Goal: Check status: Check status

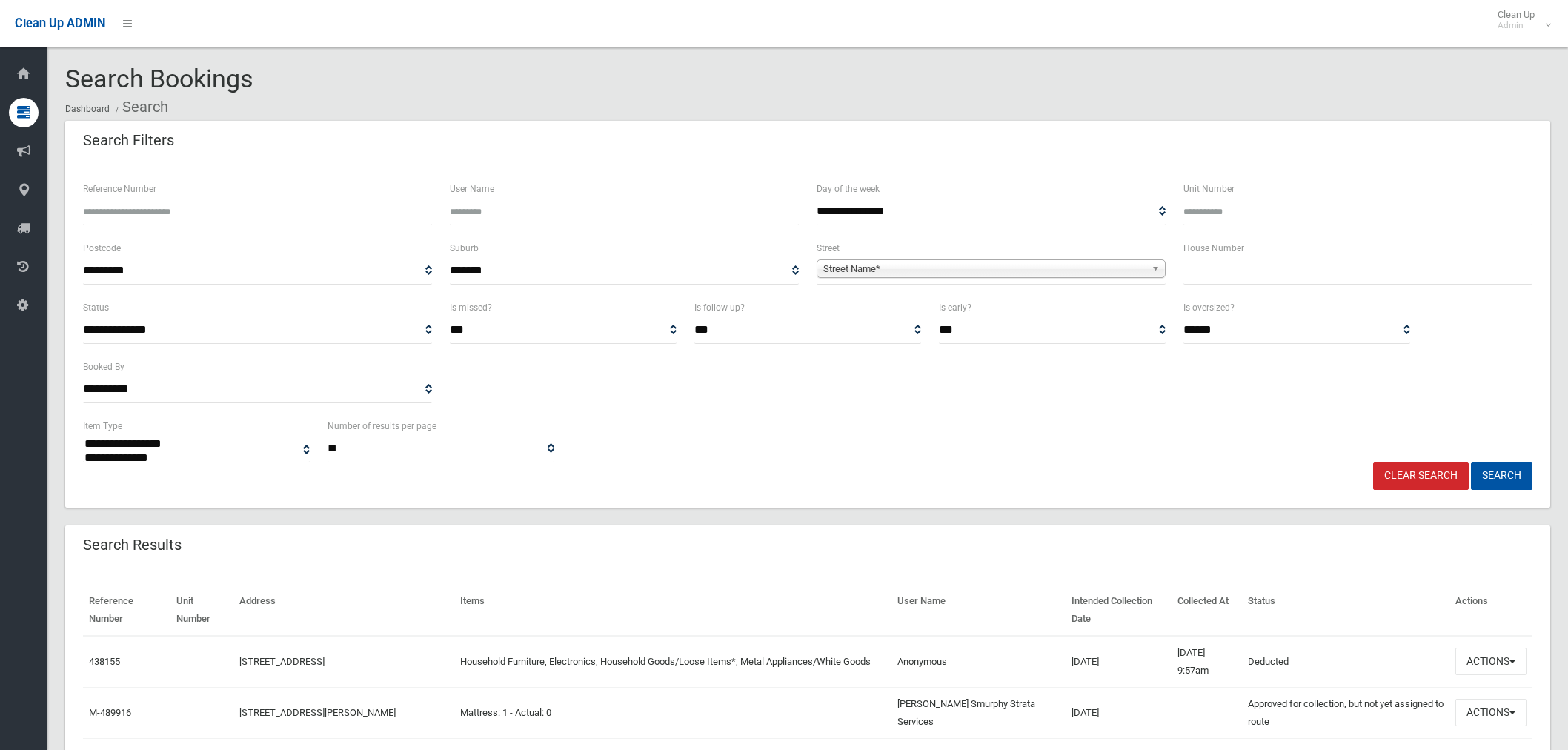
select select
click at [1254, 268] on input "text" at bounding box center [1358, 271] width 349 height 27
click at [226, 209] on input "Reference Number" at bounding box center [258, 212] width 349 height 27
click at [1203, 265] on input "text" at bounding box center [1358, 271] width 349 height 27
type input "*"
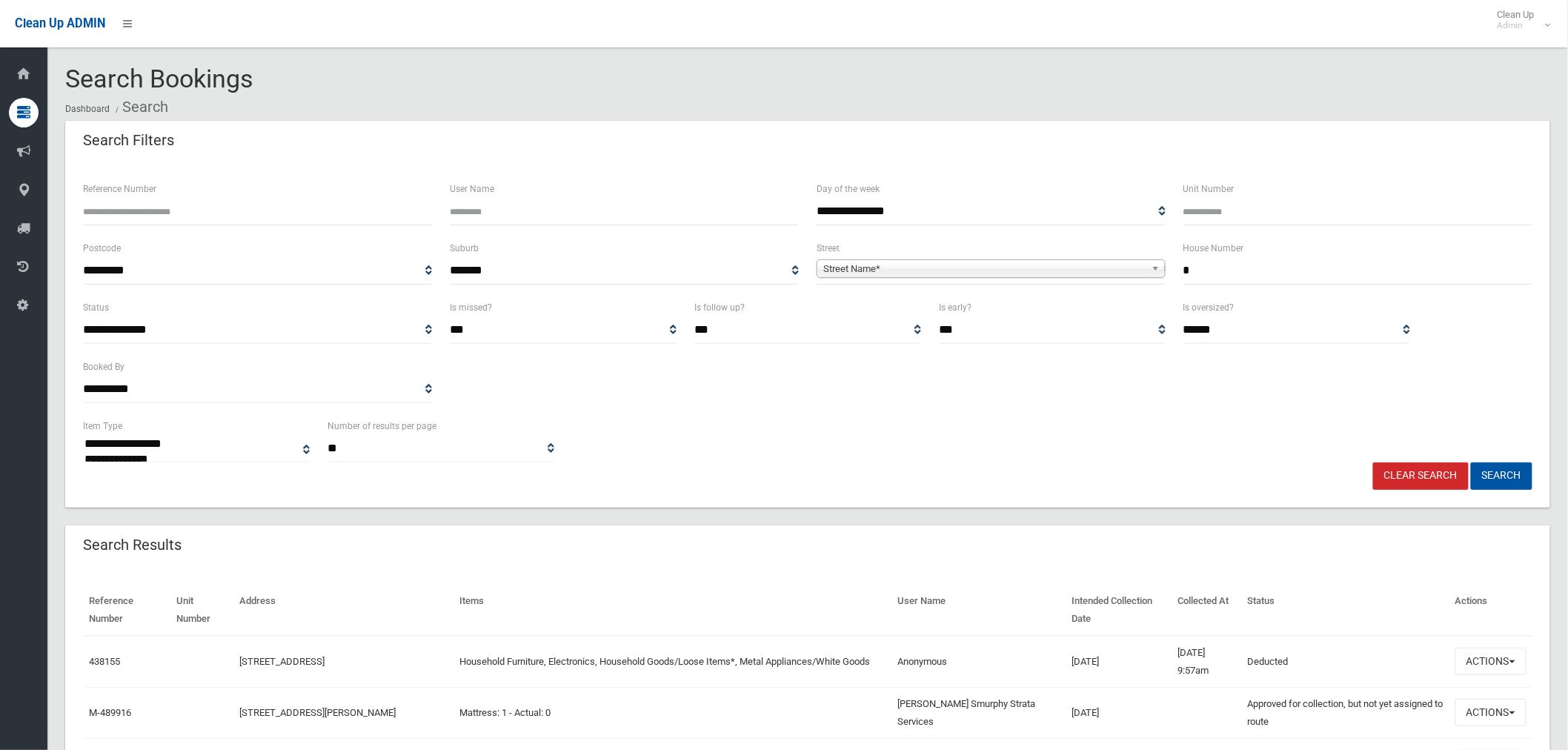
click at [947, 272] on span "Street Name*" at bounding box center [984, 269] width 322 height 18
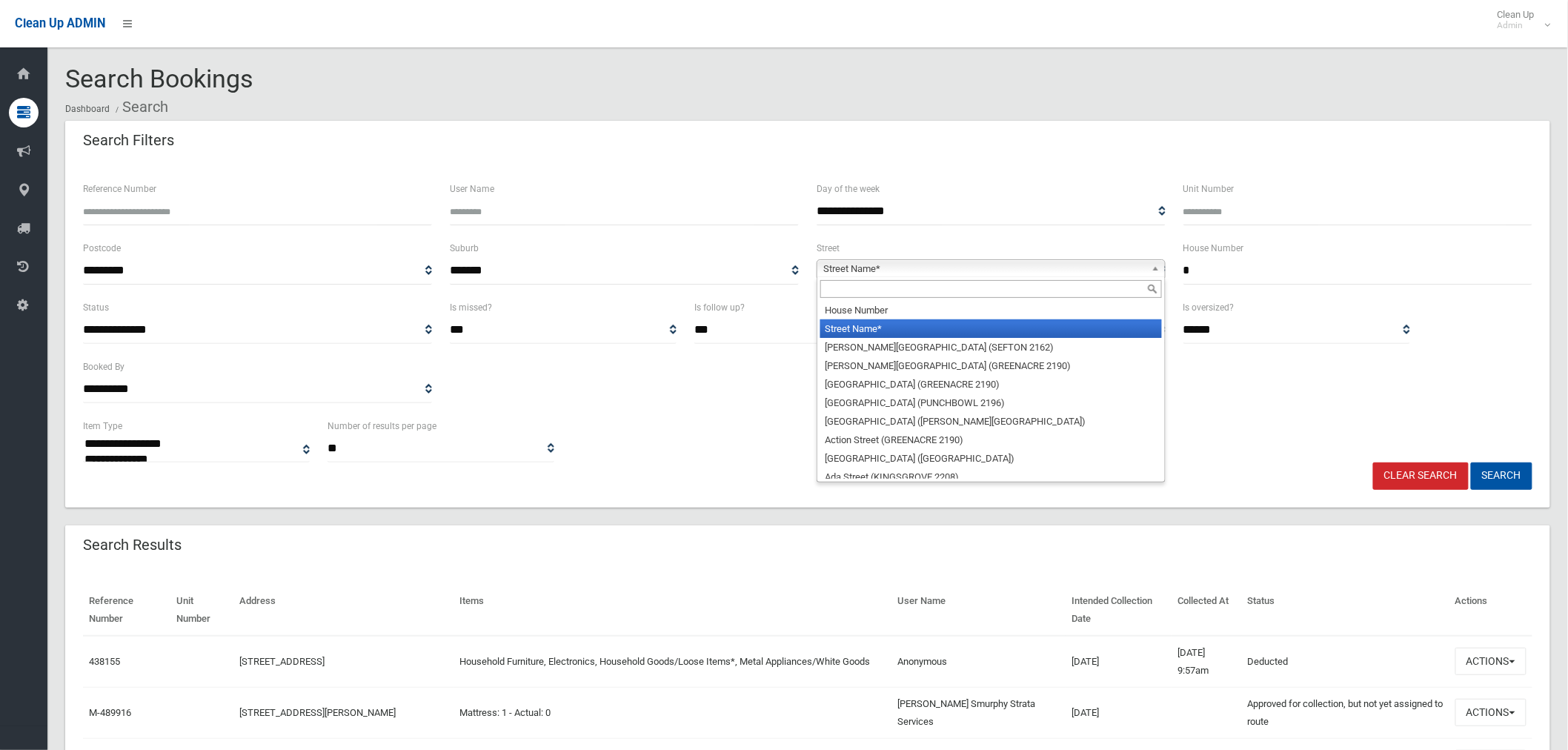
click at [861, 295] on input "text" at bounding box center [992, 290] width 342 height 18
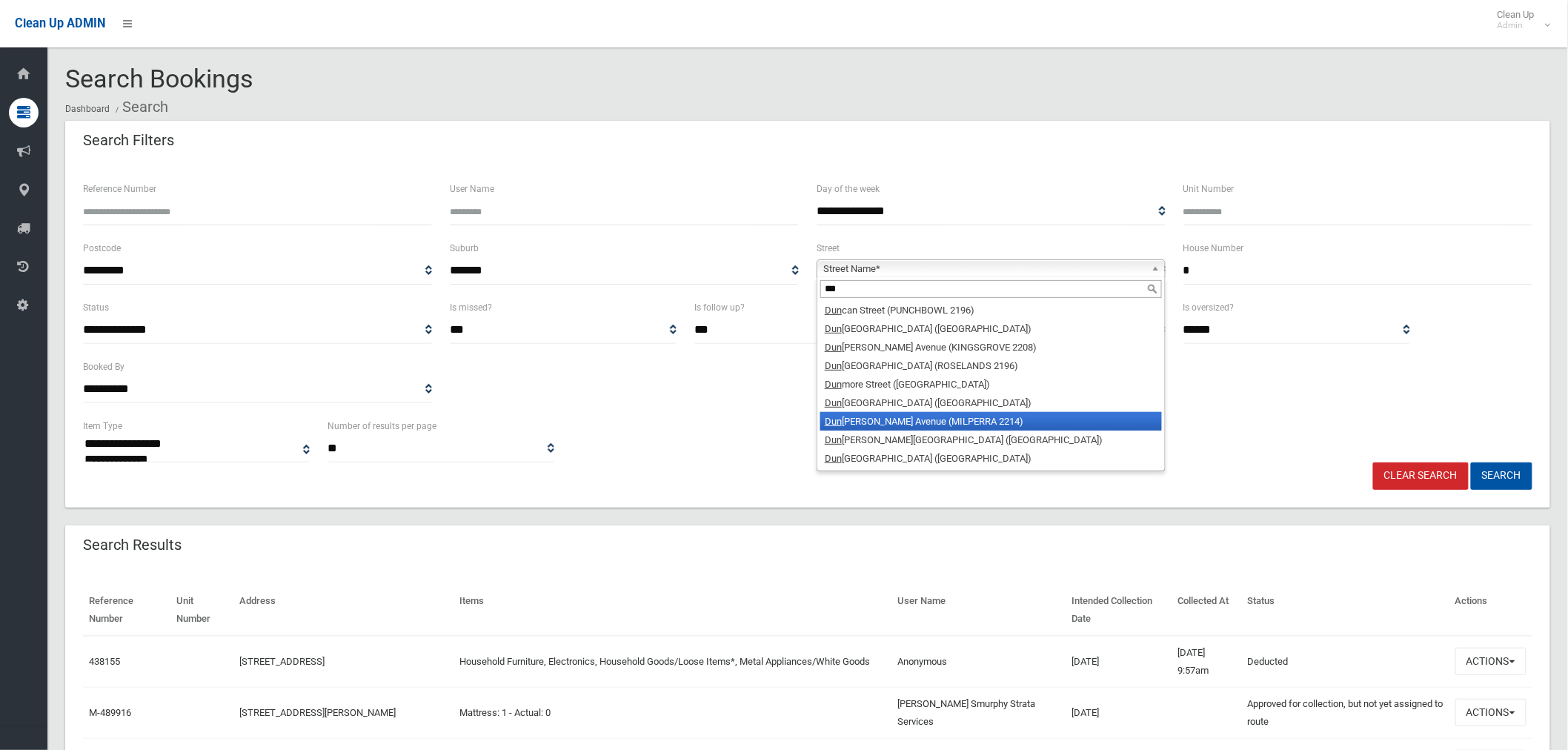
type input "***"
click at [1010, 426] on li "Dun stan Avenue (MILPERRA 2214)" at bounding box center [992, 421] width 342 height 18
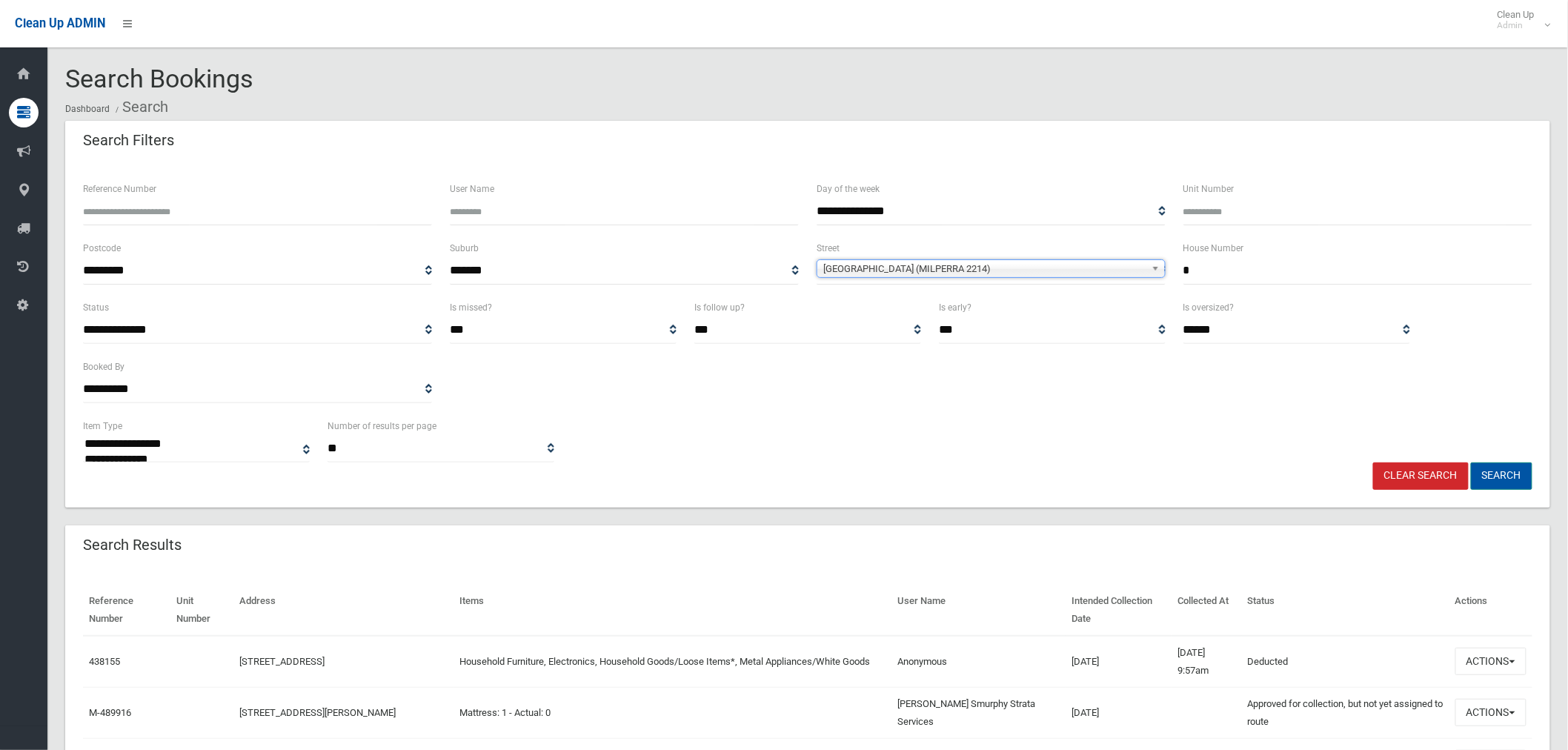
click at [1520, 471] on button "Search" at bounding box center [1502, 476] width 62 height 27
select select
click at [1247, 269] on input "text" at bounding box center [1358, 271] width 349 height 27
type input "*"
click at [905, 267] on span "Street Name*" at bounding box center [984, 269] width 322 height 18
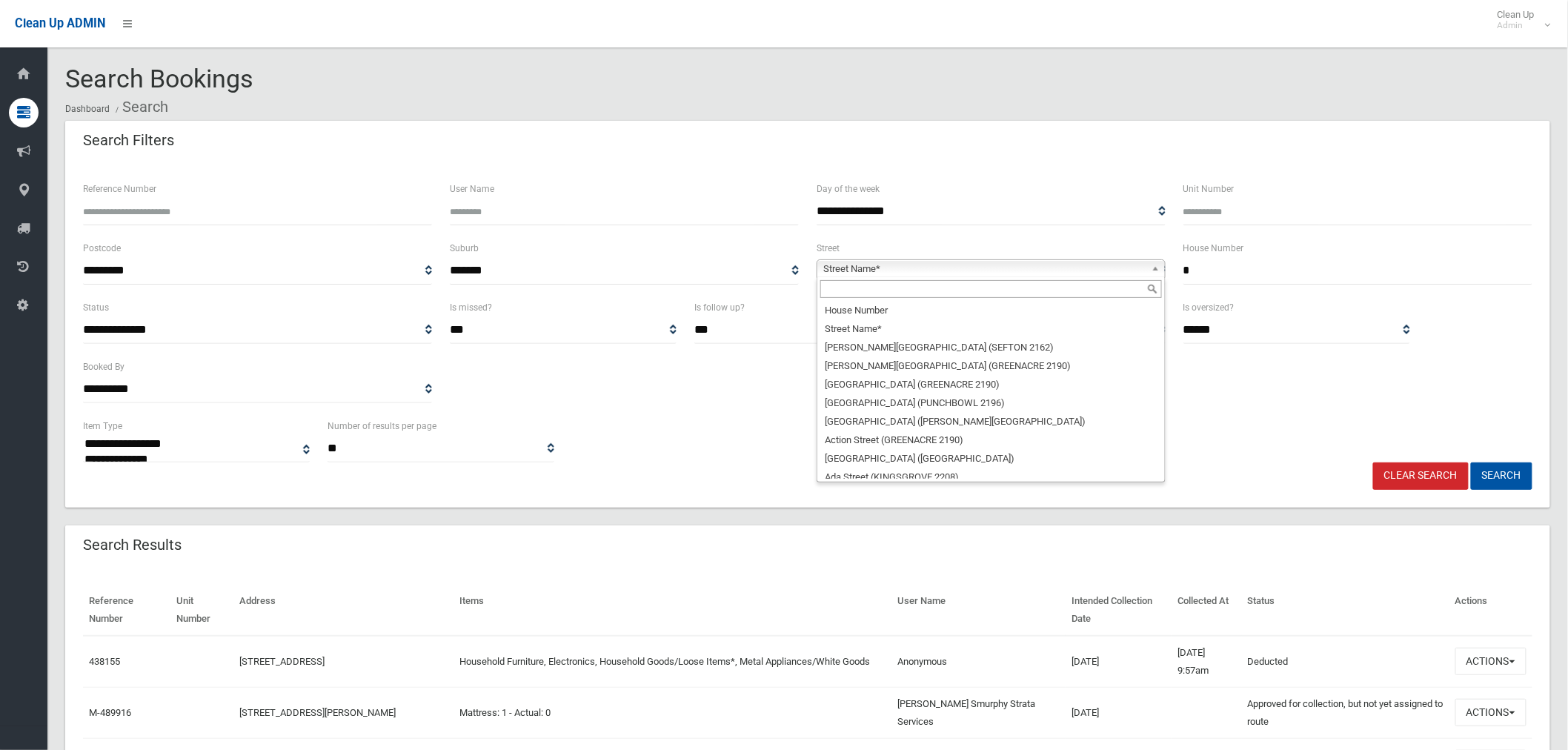
click at [889, 291] on input "text" at bounding box center [992, 290] width 342 height 18
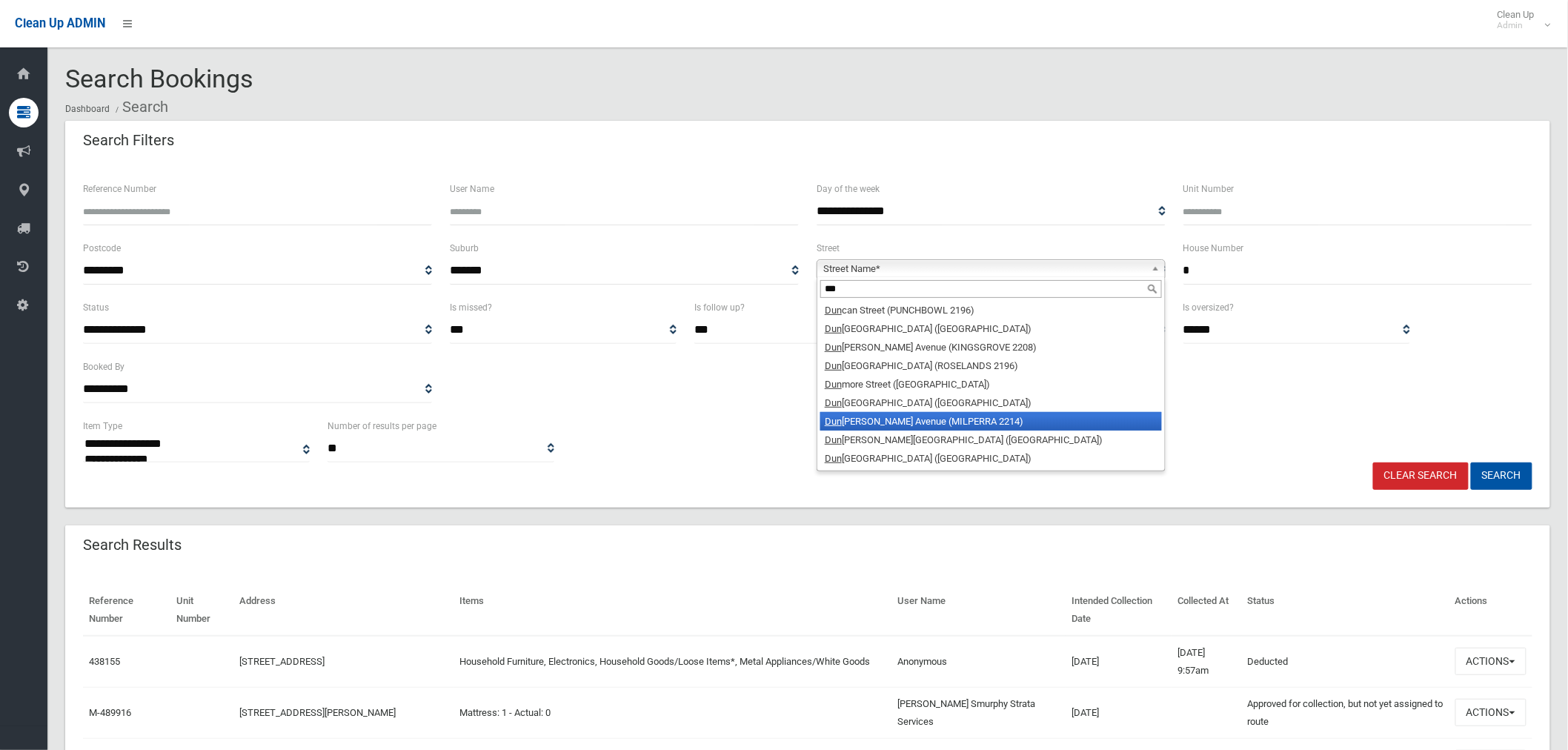
type input "***"
click at [965, 423] on li "Dun stan Avenue (MILPERRA 2214)" at bounding box center [992, 421] width 342 height 18
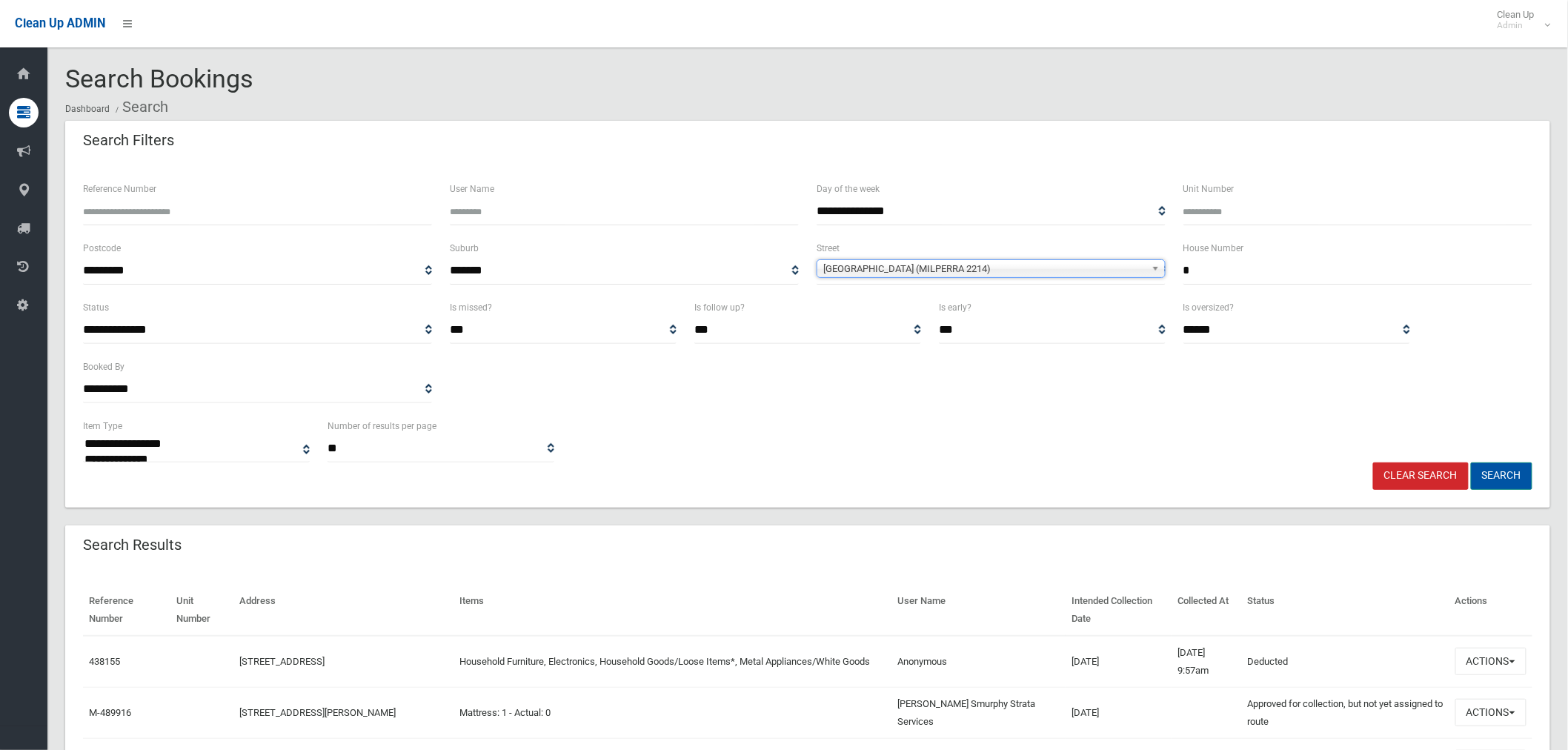
click at [1506, 470] on button "Search" at bounding box center [1502, 476] width 62 height 27
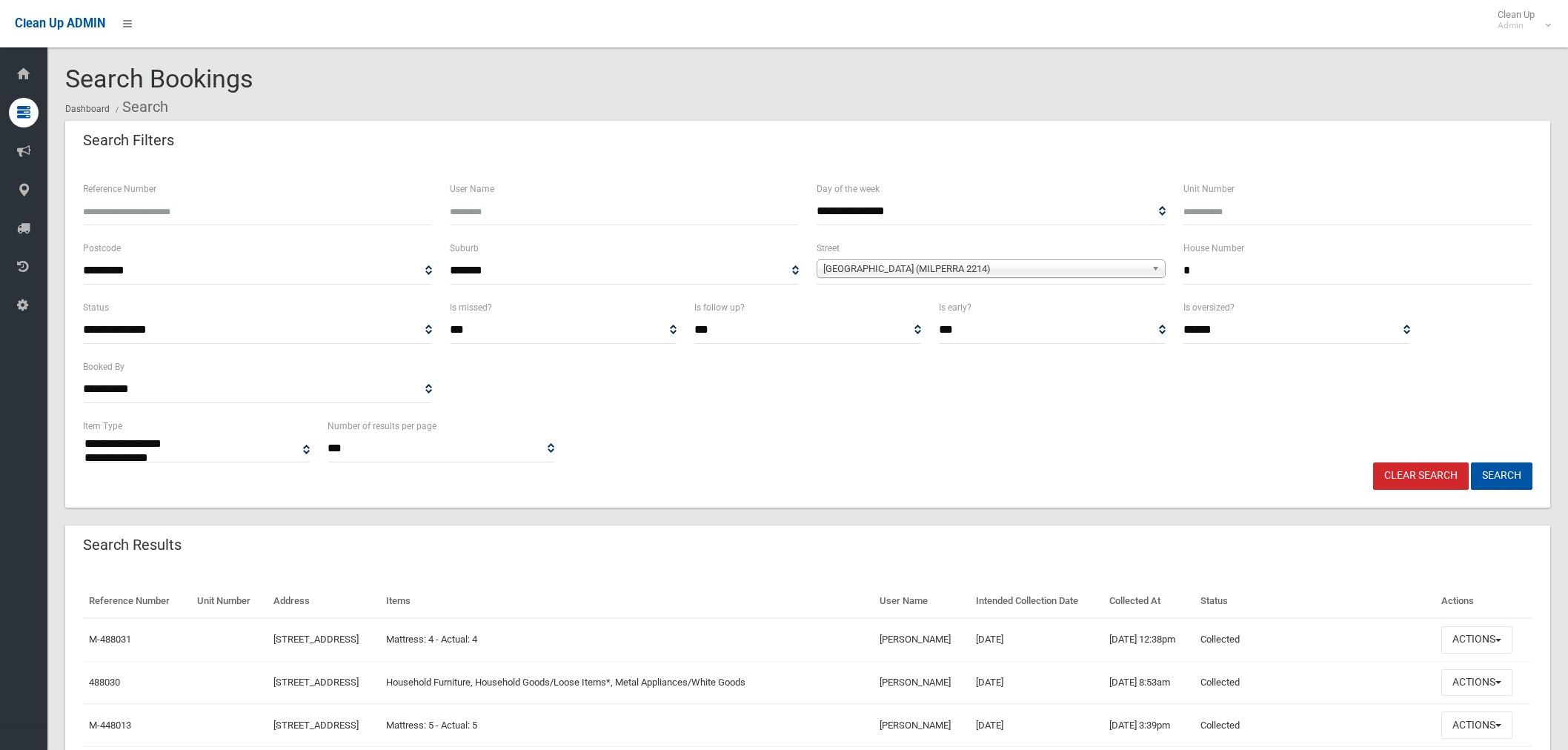
select select
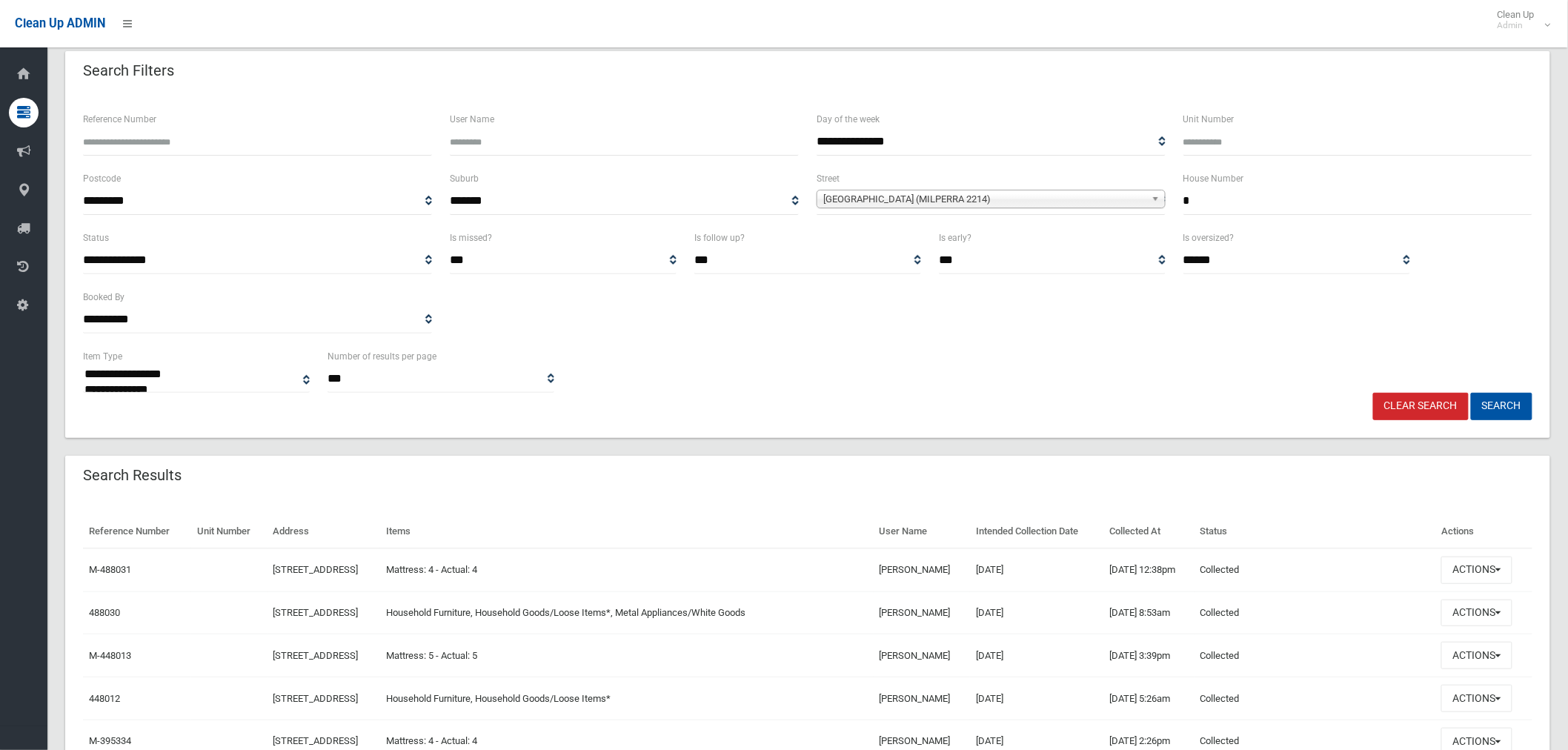
scroll to position [165, 0]
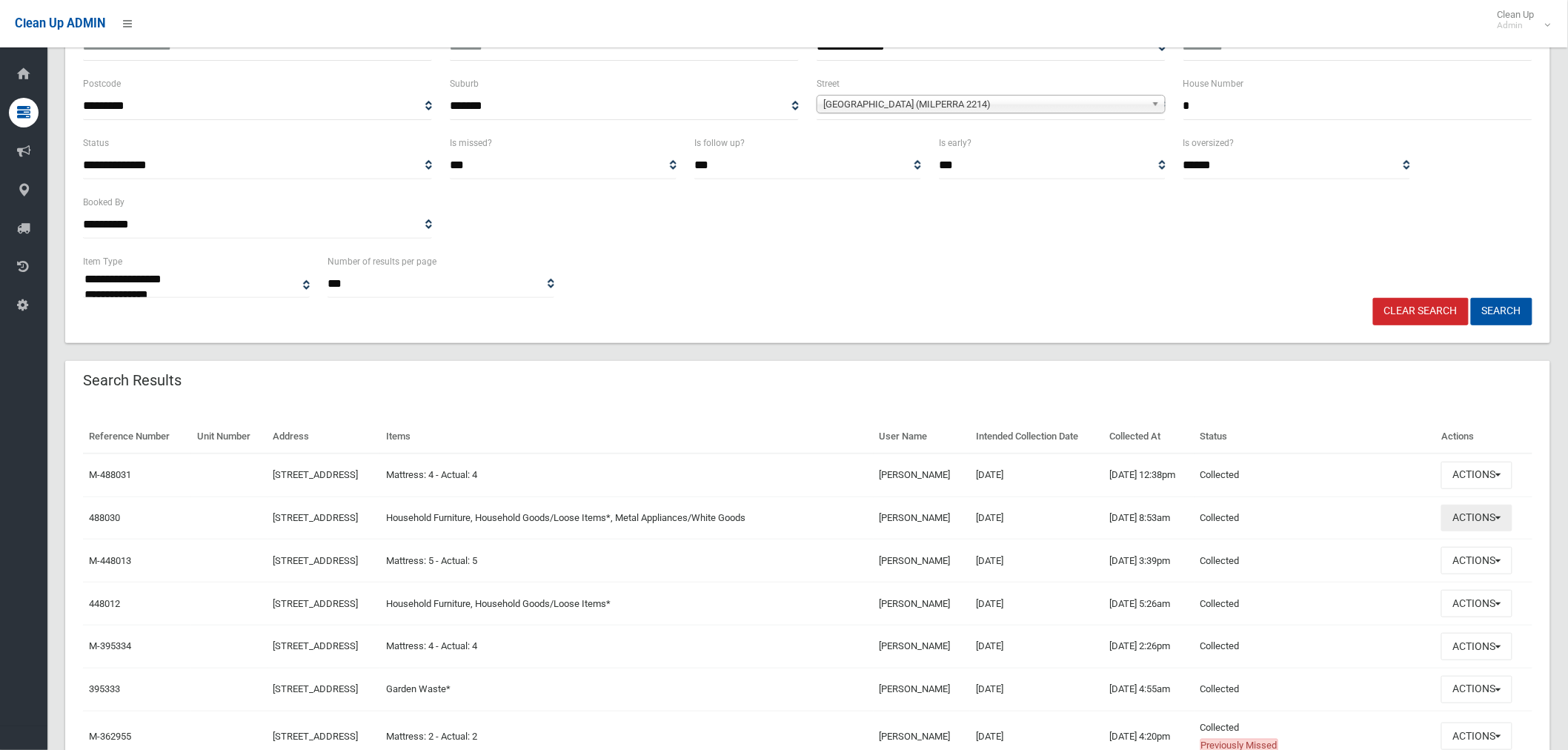
click at [1484, 528] on button "Actions" at bounding box center [1477, 518] width 71 height 27
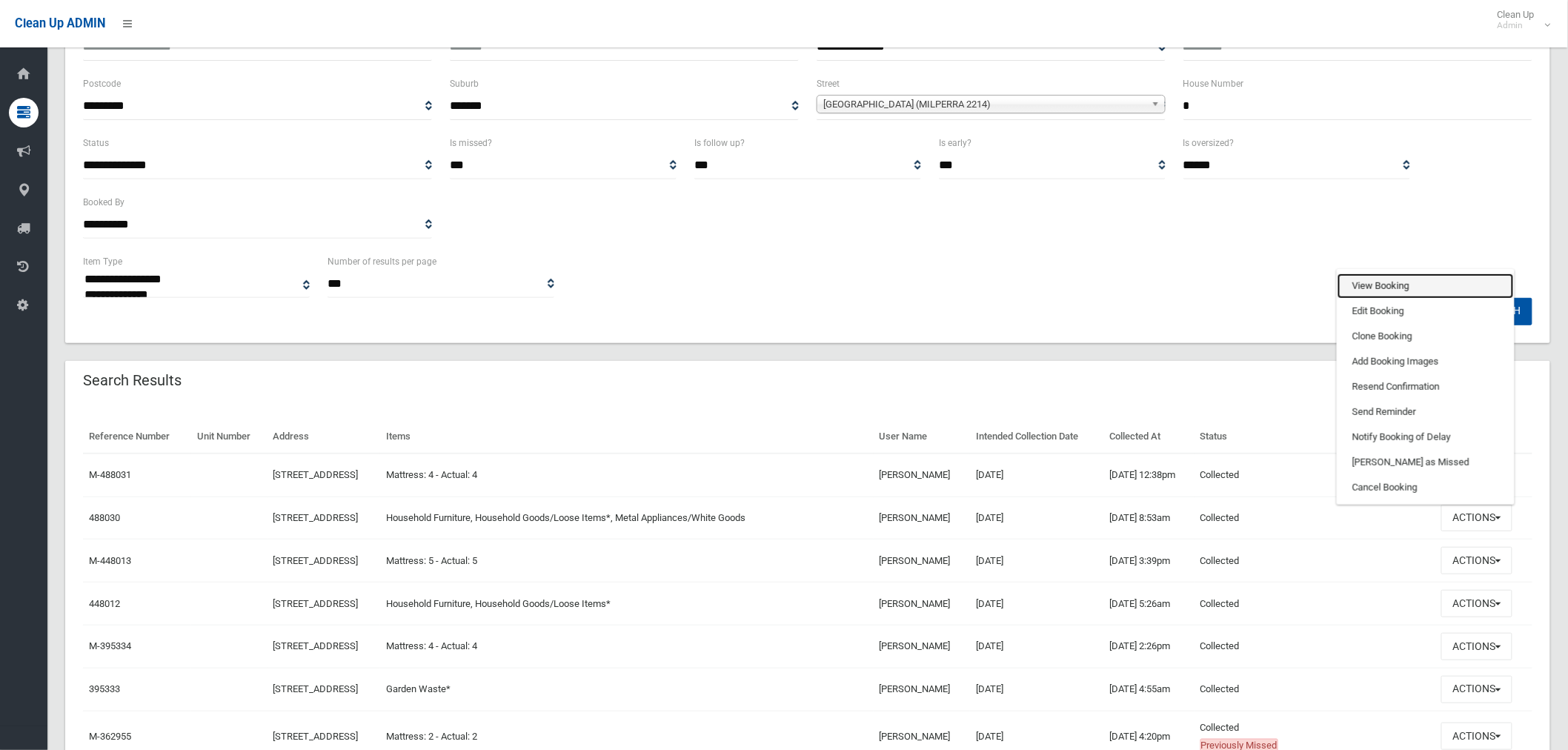
click at [1391, 289] on link "View Booking" at bounding box center [1425, 286] width 176 height 25
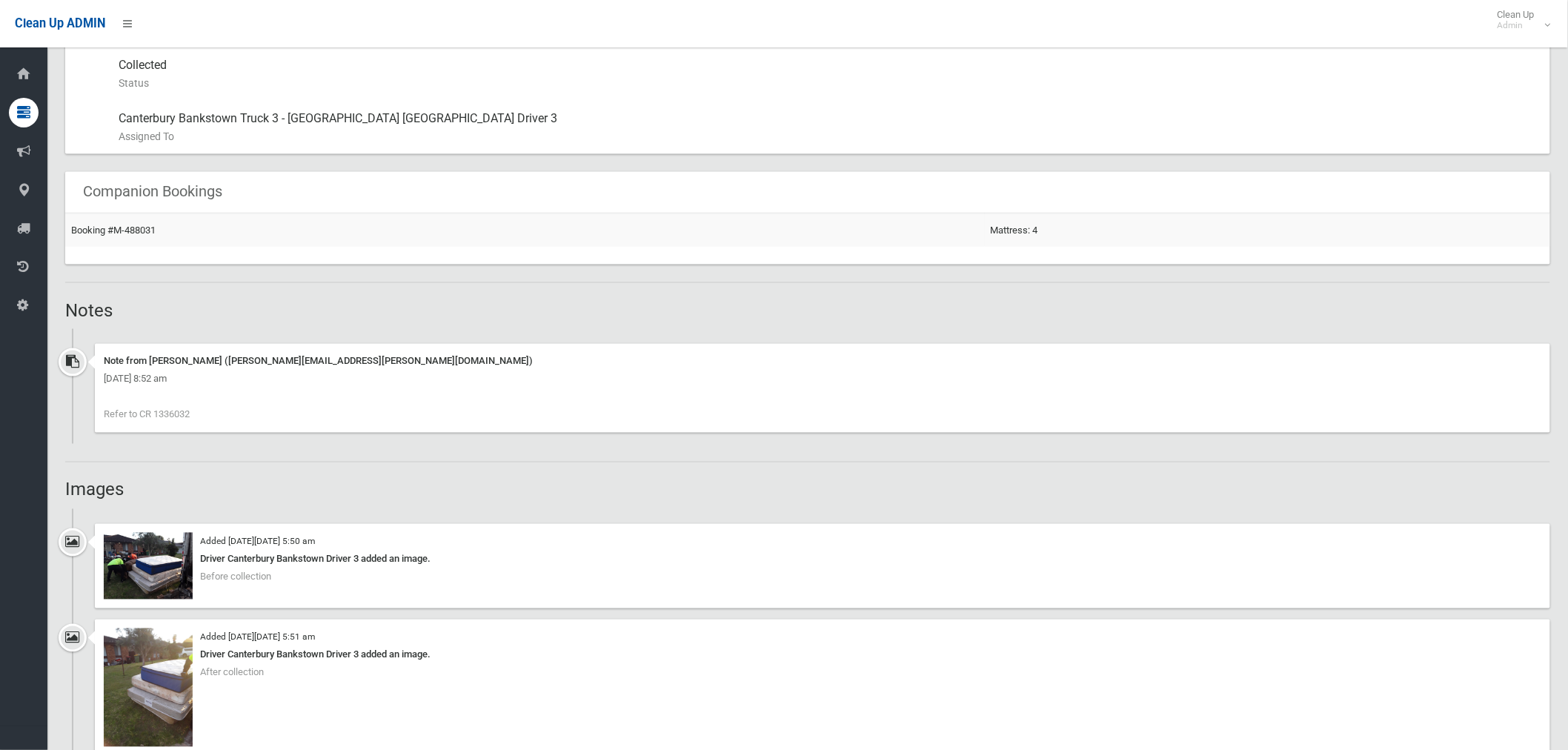
scroll to position [736, 0]
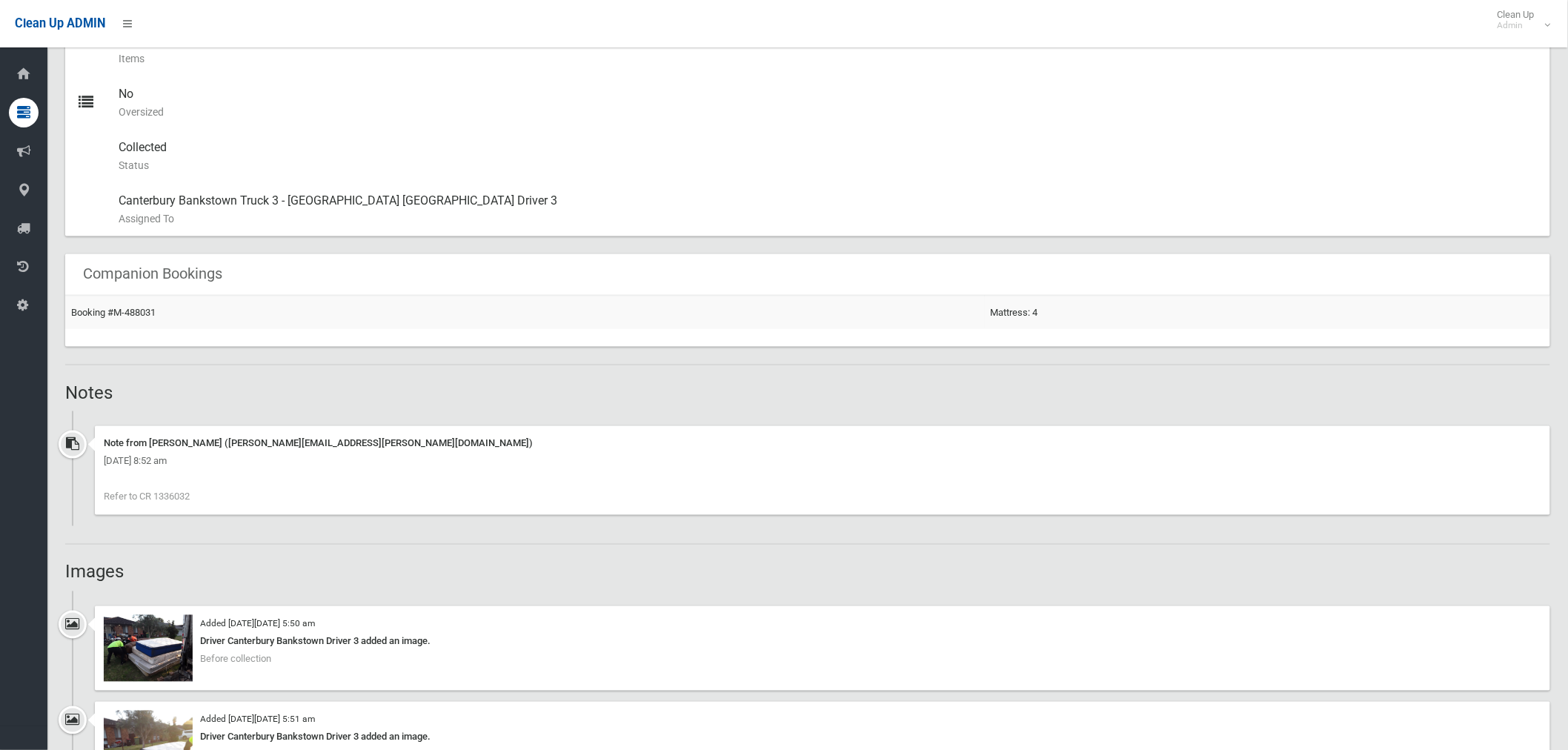
drag, startPoint x: 198, startPoint y: 493, endPoint x: 153, endPoint y: 499, distance: 45.4
click at [153, 499] on div "Note from Annette Stewart (annette.stewart@cbcity.nsw.gov.au) Thursday 2nd Octo…" at bounding box center [822, 470] width 1456 height 89
copy span "1336032"
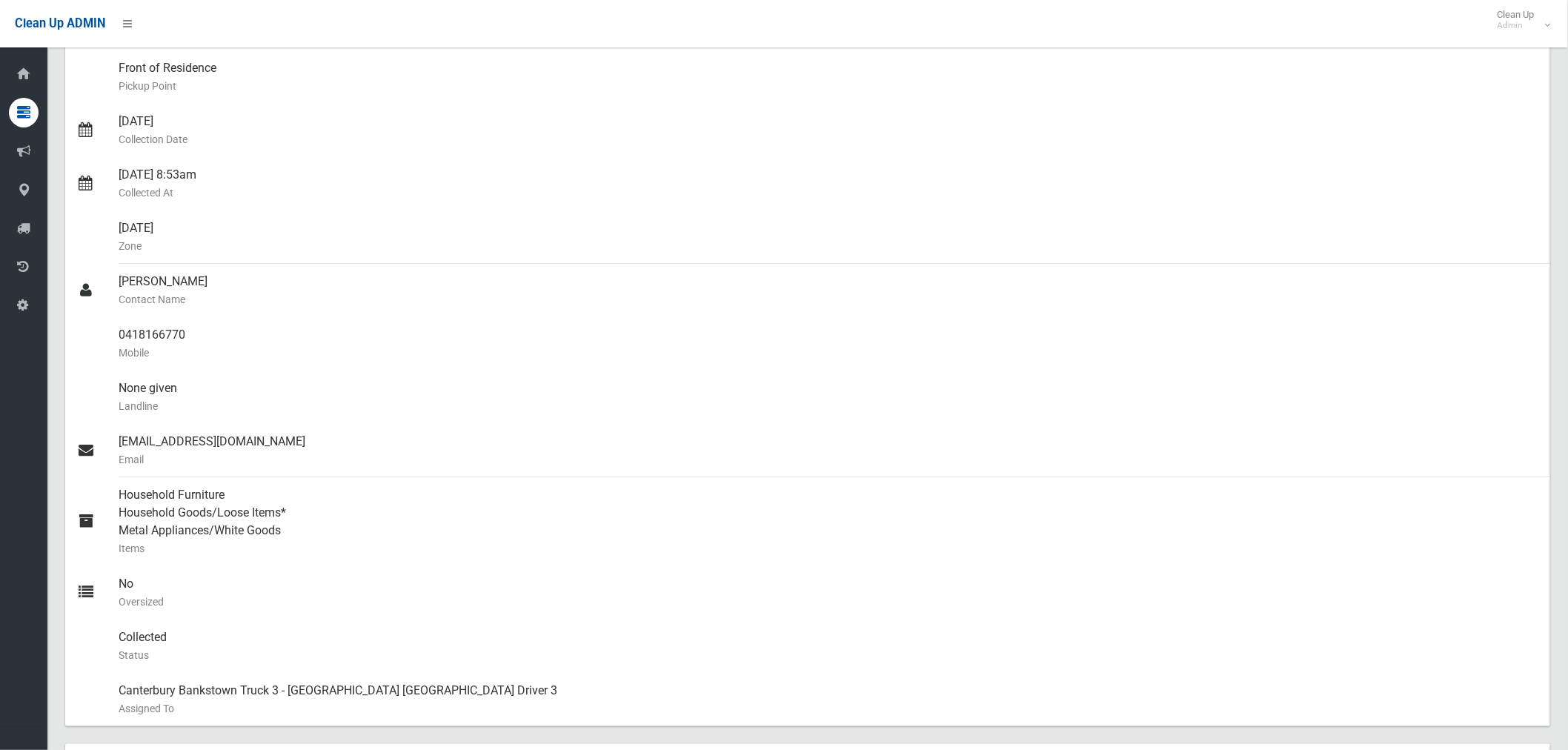
scroll to position [0, 0]
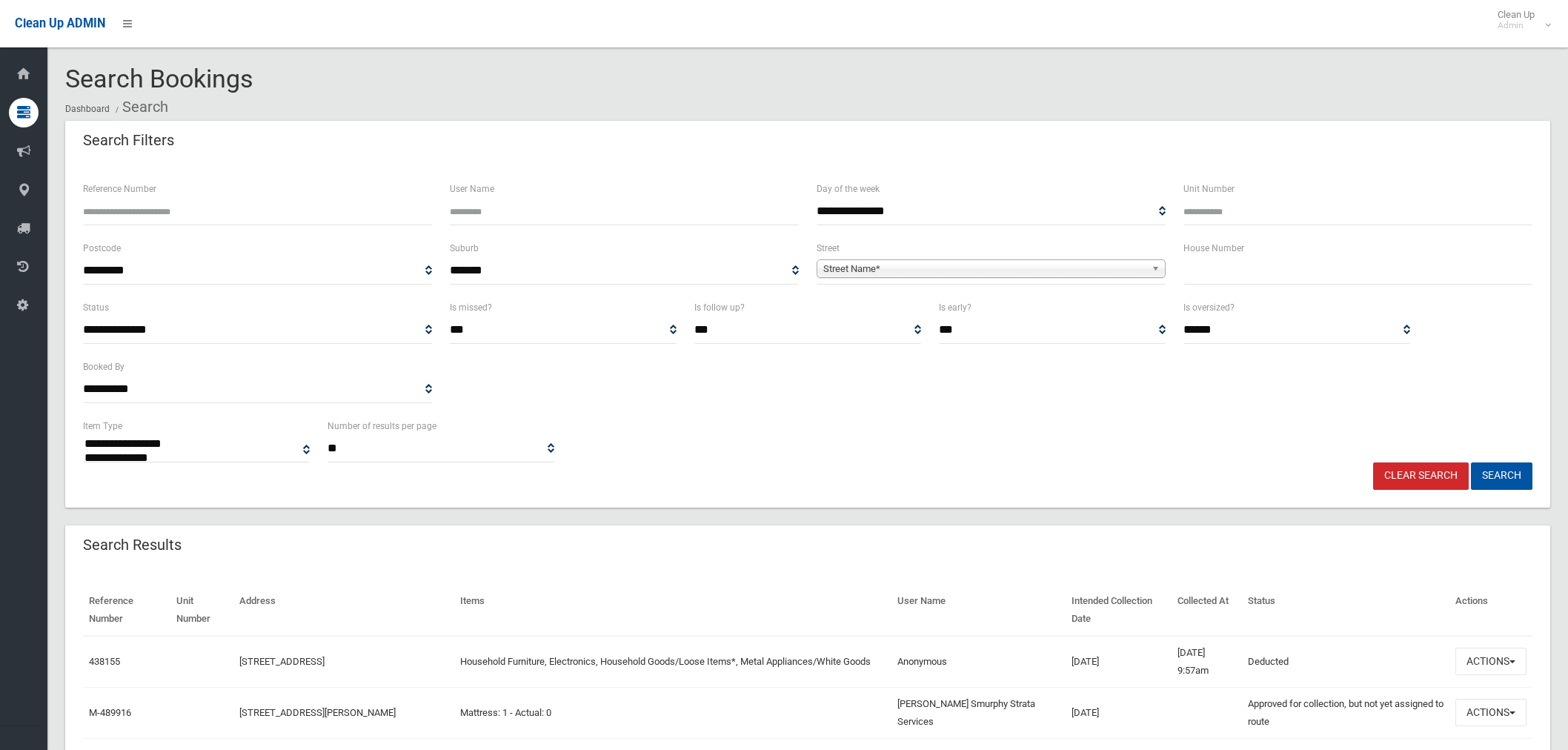
select select
